Goal: Task Accomplishment & Management: Manage account settings

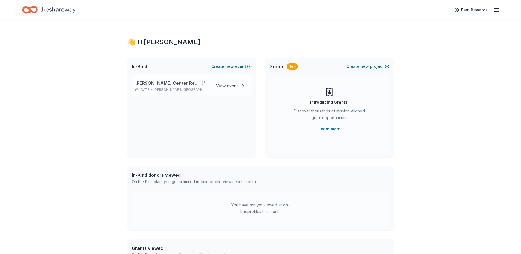
click at [178, 87] on div "[PERSON_NAME] Center Restoration [DATE] • [GEOGRAPHIC_DATA], MD" at bounding box center [171, 86] width 73 height 12
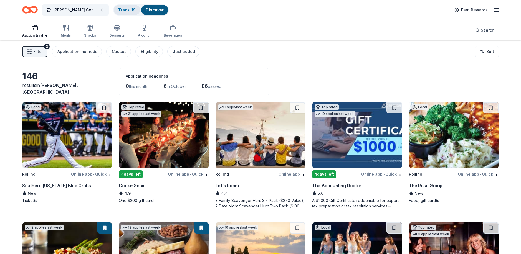
click at [124, 6] on div "Track · 19" at bounding box center [127, 10] width 26 height 10
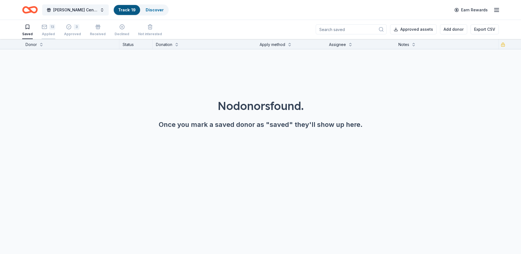
click at [50, 29] on div "13" at bounding box center [52, 27] width 6 height 6
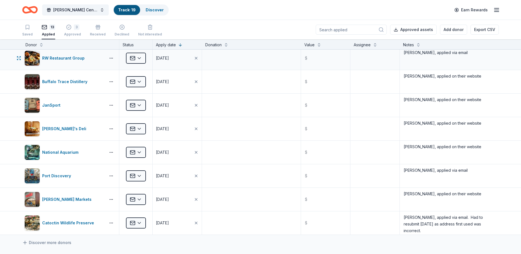
scroll to position [139, 0]
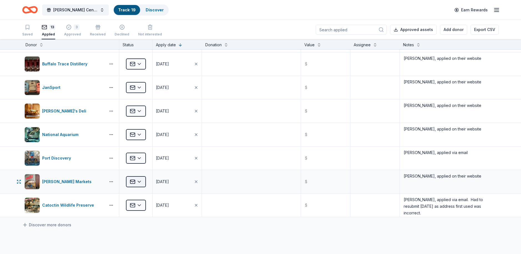
click at [139, 181] on html "[PERSON_NAME] Center Restoration Track · 19 Discover Earn Rewards Saved 13 Appl…" at bounding box center [260, 127] width 521 height 254
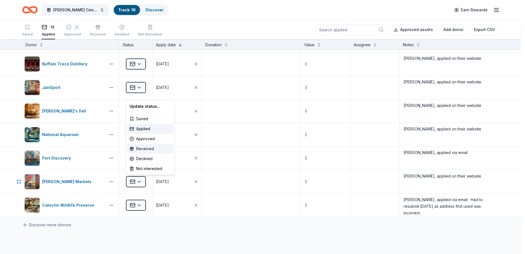
click at [145, 147] on div "Received" at bounding box center [150, 149] width 46 height 10
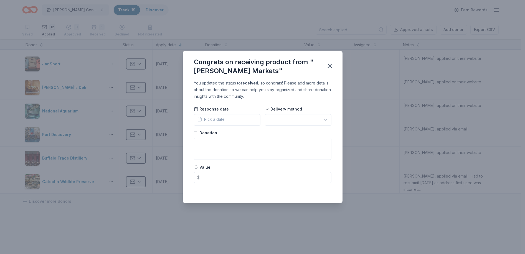
click at [325, 119] on html "[PERSON_NAME] Center Restoration Track · 19 Discover Earn Rewards Saved 12 Appl…" at bounding box center [262, 127] width 525 height 254
drag, startPoint x: 204, startPoint y: 180, endPoint x: 212, endPoint y: 177, distance: 9.0
click at [203, 177] on input "text" at bounding box center [262, 177] width 137 height 11
type input "50.00"
click at [205, 144] on textarea at bounding box center [262, 149] width 137 height 22
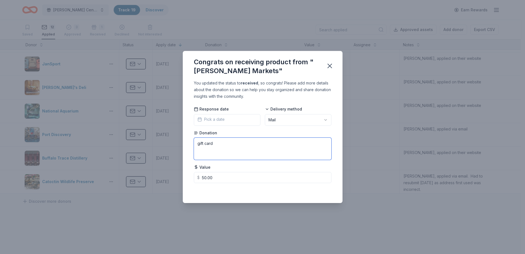
type textarea "gift card"
click at [321, 191] on div "Saved" at bounding box center [262, 191] width 137 height 7
click at [331, 63] on icon "button" at bounding box center [330, 66] width 8 height 8
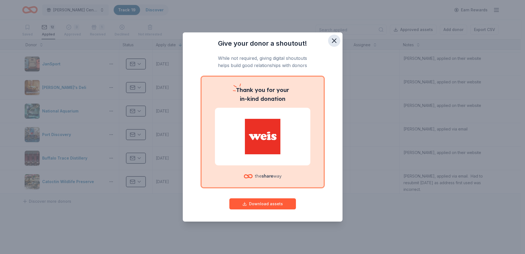
click at [335, 39] on icon "button" at bounding box center [334, 41] width 4 height 4
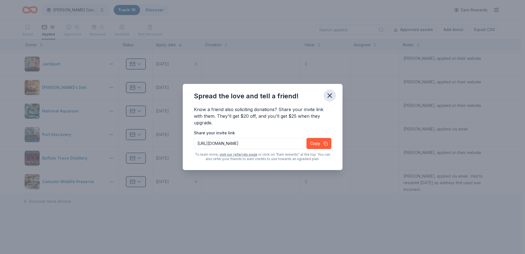
click at [332, 93] on icon "button" at bounding box center [330, 96] width 8 height 8
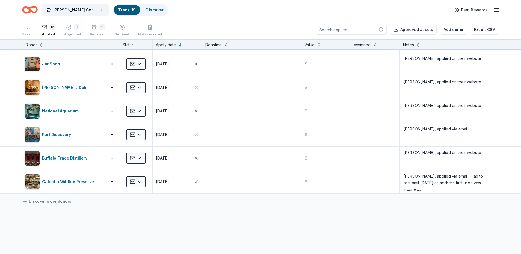
click at [68, 29] on icon "button" at bounding box center [68, 27] width 5 height 5
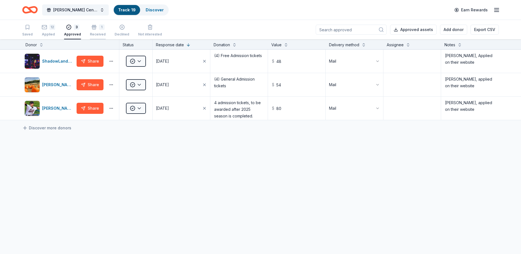
click at [92, 26] on icon "button" at bounding box center [93, 25] width 3 height 1
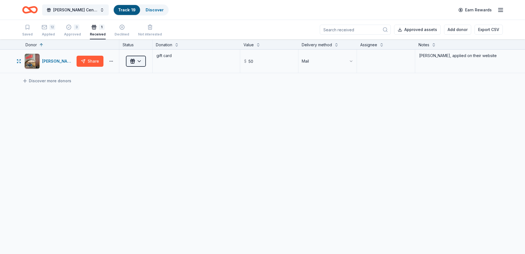
click at [140, 63] on html "[PERSON_NAME] Center Restoration Track · 19 Discover Earn Rewards Saved 12 Appl…" at bounding box center [262, 127] width 525 height 254
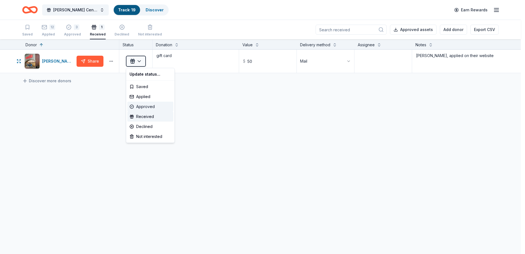
click at [144, 105] on div "Approved" at bounding box center [150, 107] width 46 height 10
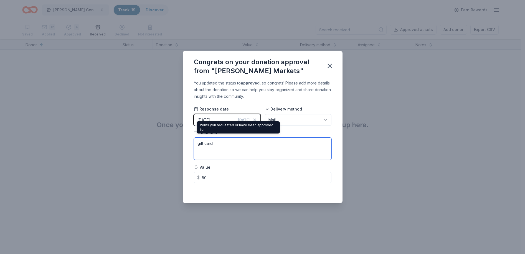
click at [255, 154] on textarea "gift card" at bounding box center [262, 149] width 137 height 22
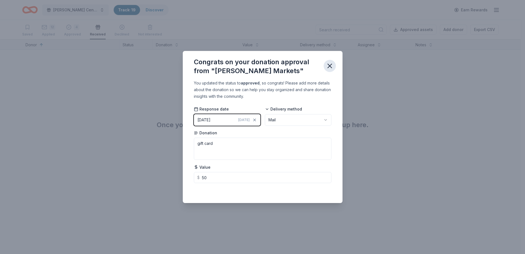
click at [327, 65] on icon "button" at bounding box center [330, 66] width 8 height 8
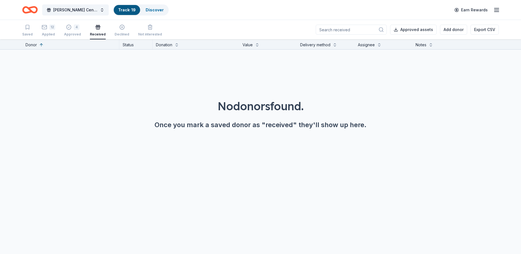
click at [496, 9] on icon "button" at bounding box center [496, 10] width 7 height 7
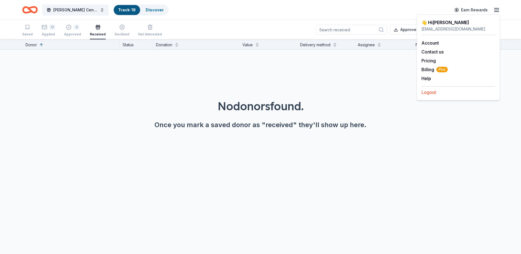
click at [427, 91] on button "Logout" at bounding box center [428, 92] width 15 height 7
